Goal: Task Accomplishment & Management: Complete application form

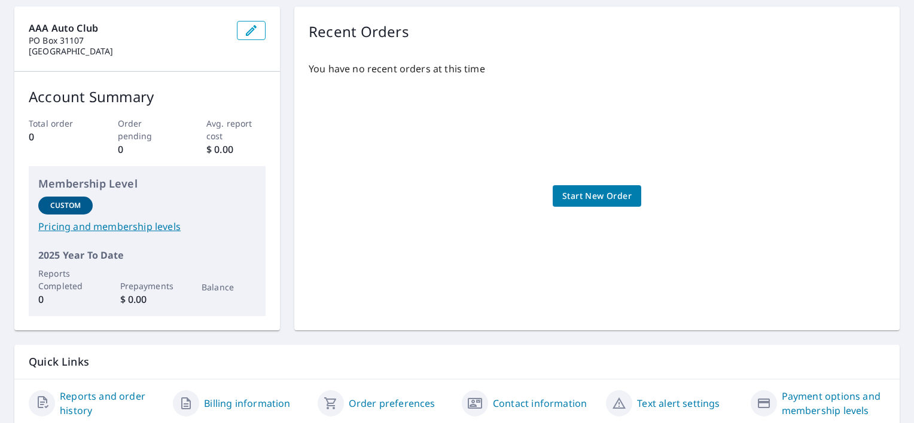
scroll to position [120, 0]
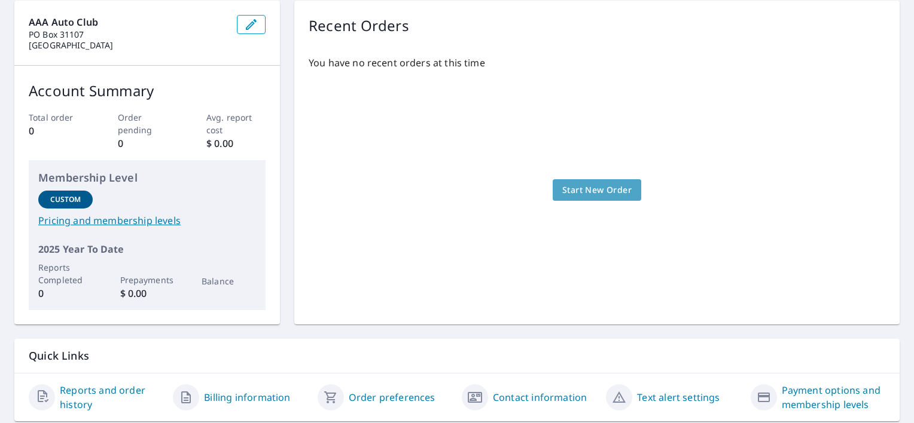
click at [572, 185] on span "Start New Order" at bounding box center [596, 190] width 69 height 15
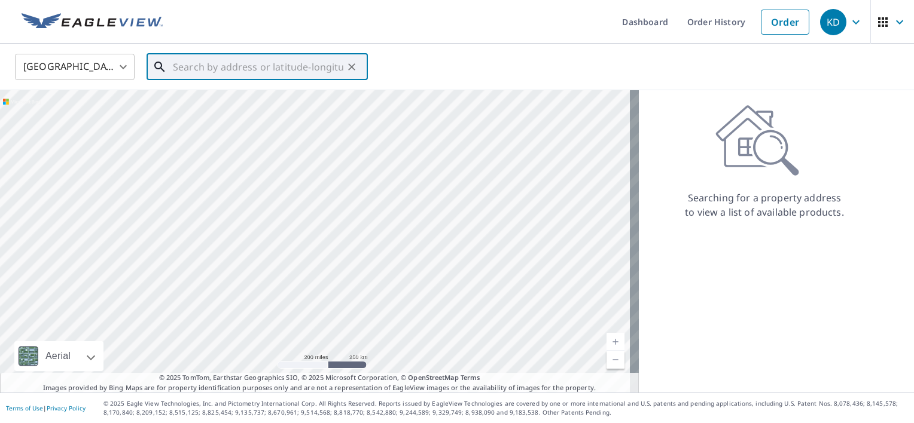
paste input "[STREET_ADDRESS]"
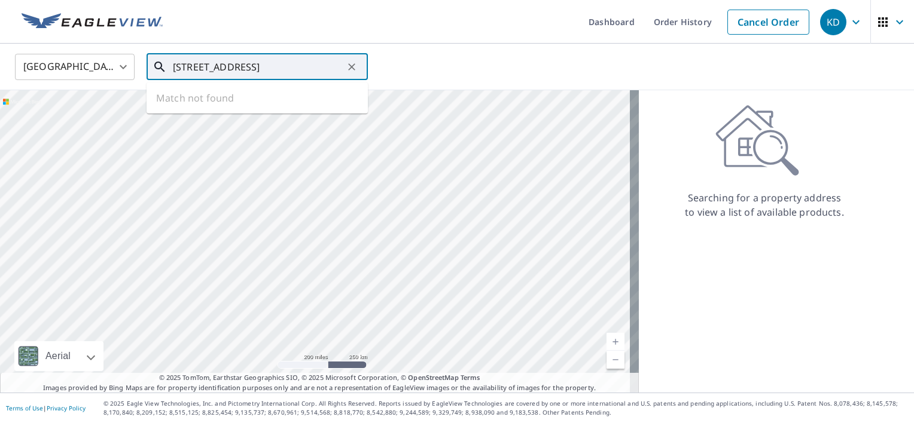
scroll to position [0, 36]
click at [246, 102] on span "1768 Cottonwood Trl" at bounding box center [264, 101] width 188 height 14
type input "[STREET_ADDRESS]"
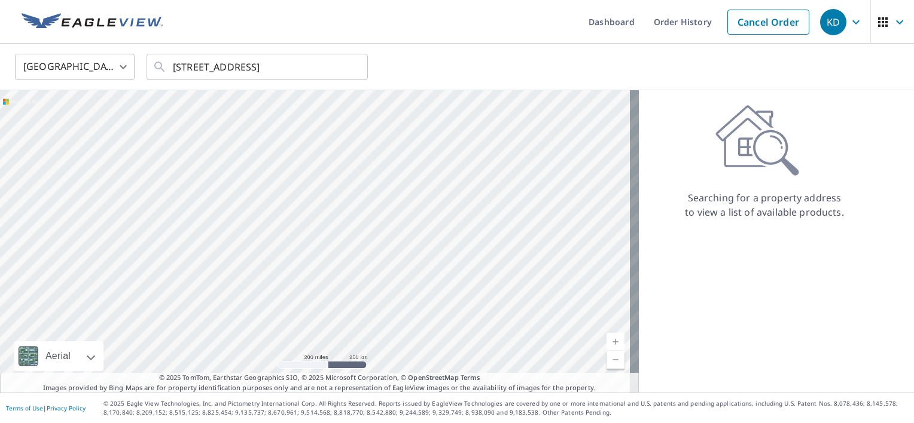
scroll to position [0, 0]
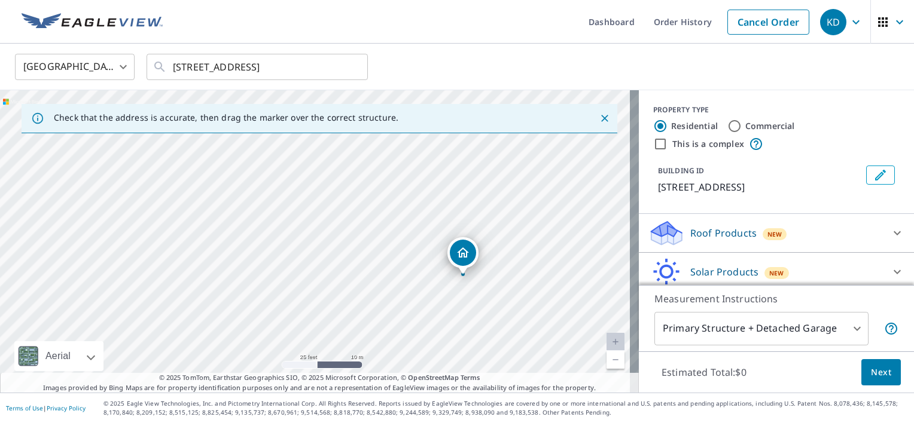
drag, startPoint x: 482, startPoint y: 267, endPoint x: 403, endPoint y: 253, distance: 80.1
click at [403, 253] on div "[STREET_ADDRESS]" at bounding box center [319, 241] width 639 height 303
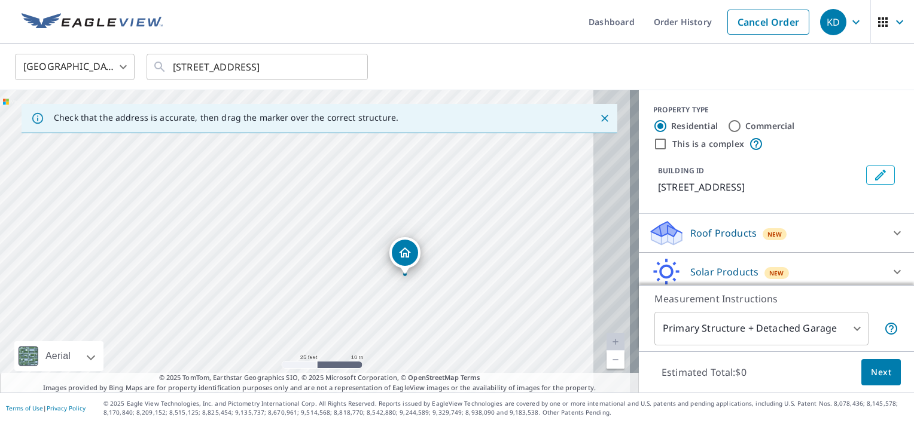
drag, startPoint x: 456, startPoint y: 295, endPoint x: 424, endPoint y: 295, distance: 31.7
click at [424, 295] on div "[STREET_ADDRESS]" at bounding box center [319, 241] width 639 height 303
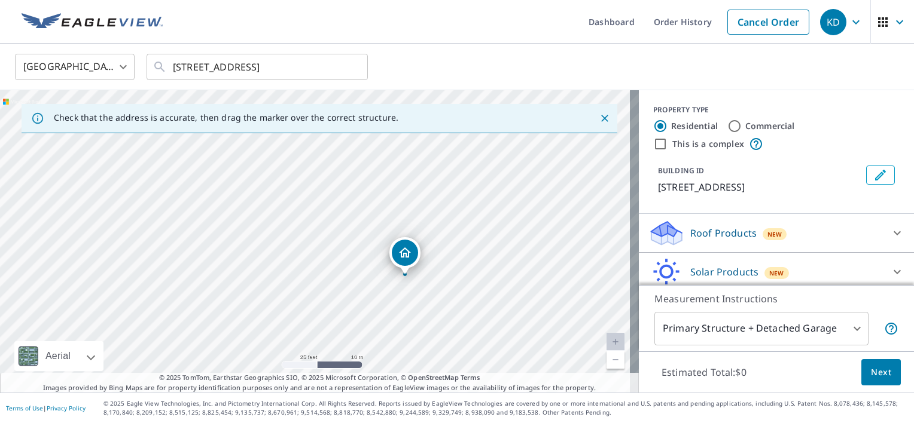
scroll to position [88, 0]
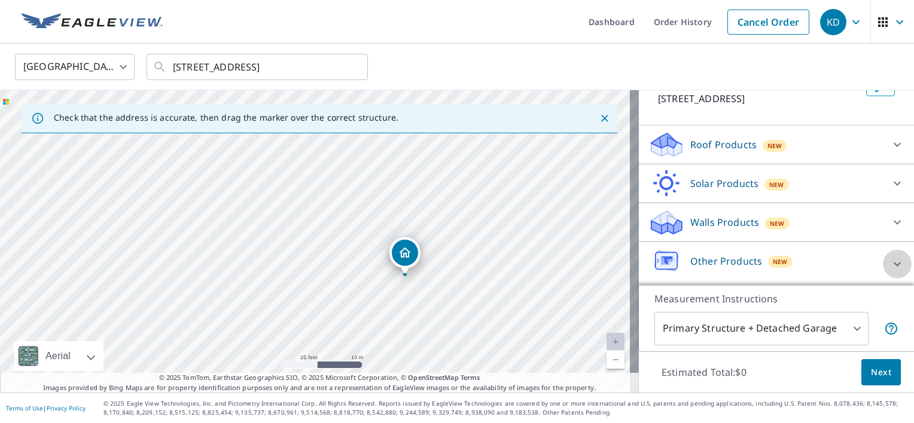
click at [890, 261] on icon at bounding box center [897, 264] width 14 height 14
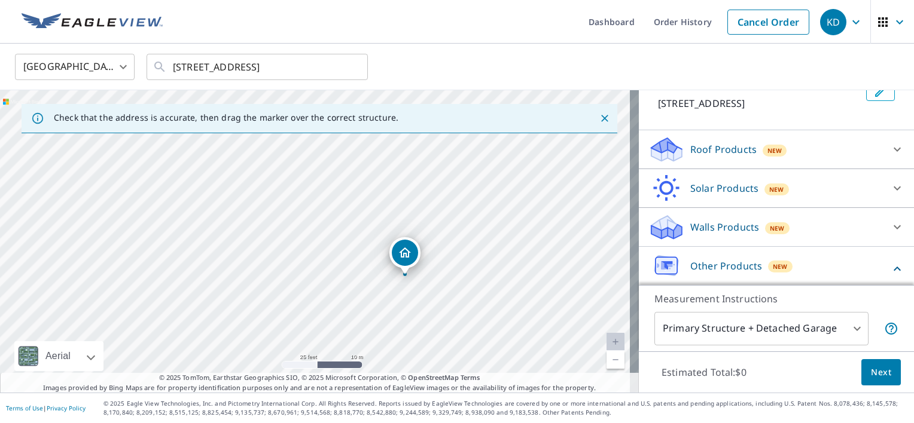
scroll to position [122, 0]
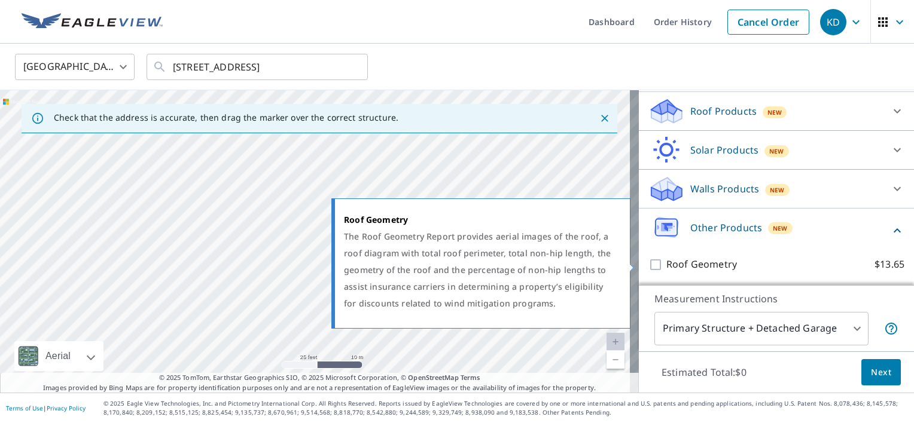
click at [648, 267] on input "Roof Geometry $13.65" at bounding box center [657, 265] width 18 height 14
checkbox input "true"
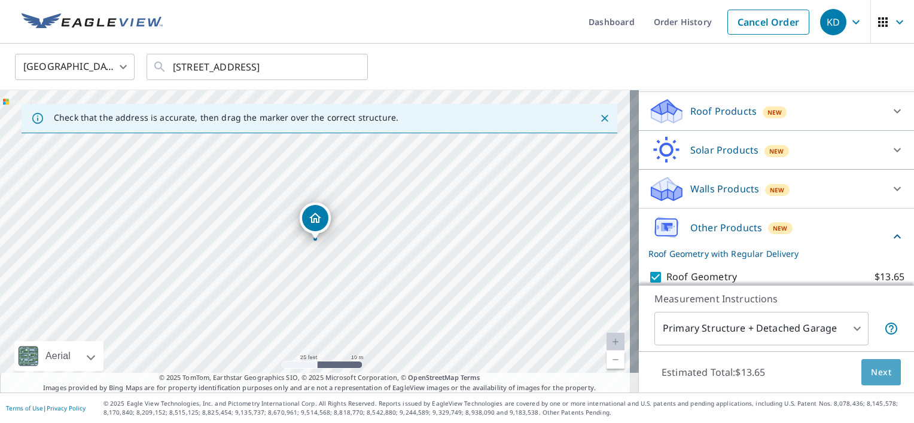
click at [870, 374] on span "Next" at bounding box center [880, 372] width 20 height 15
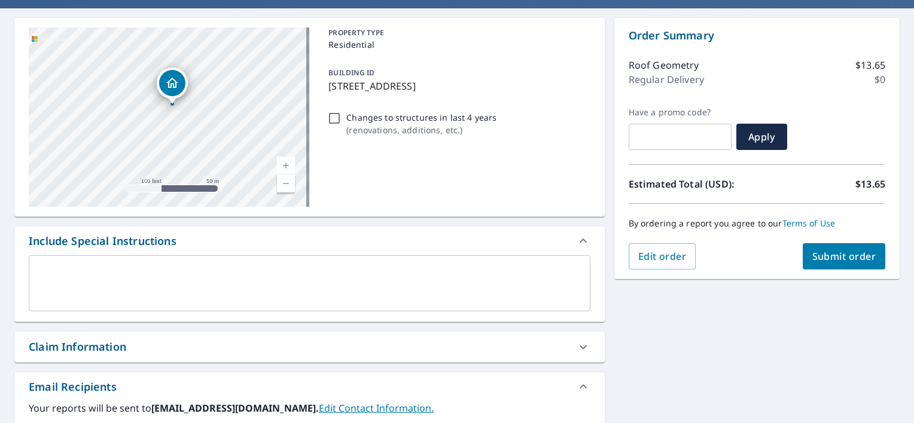
scroll to position [299, 0]
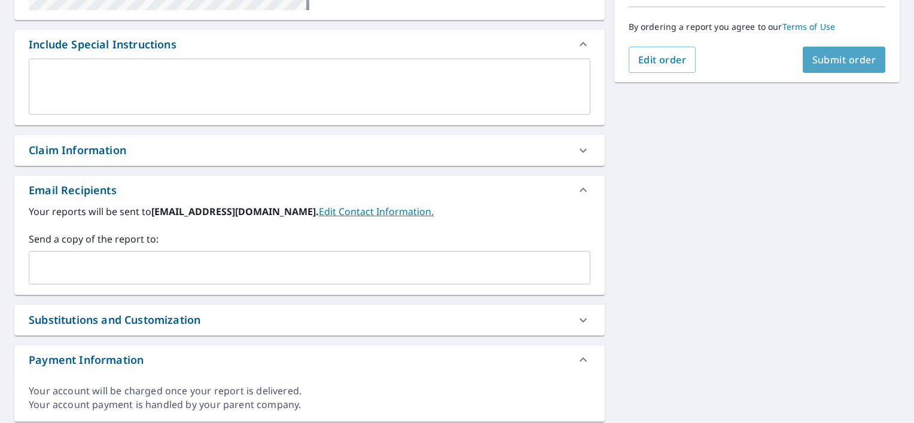
click at [844, 59] on span "Submit order" at bounding box center [844, 59] width 64 height 13
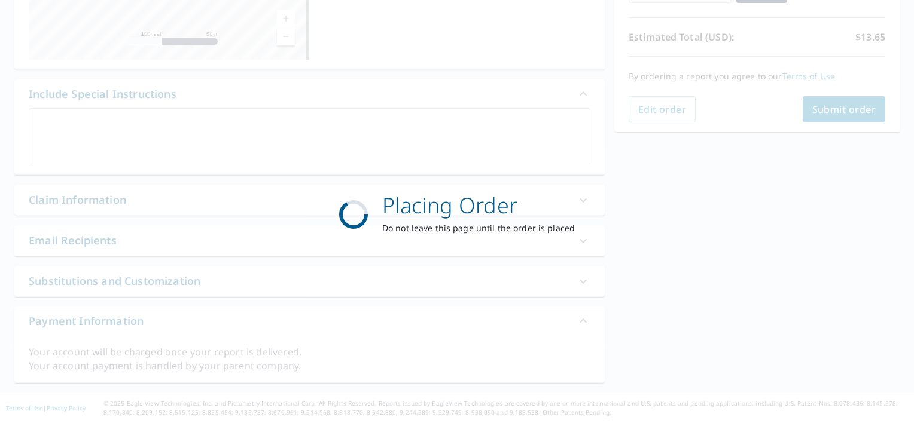
scroll to position [248, 0]
